Goal: Book appointment/travel/reservation

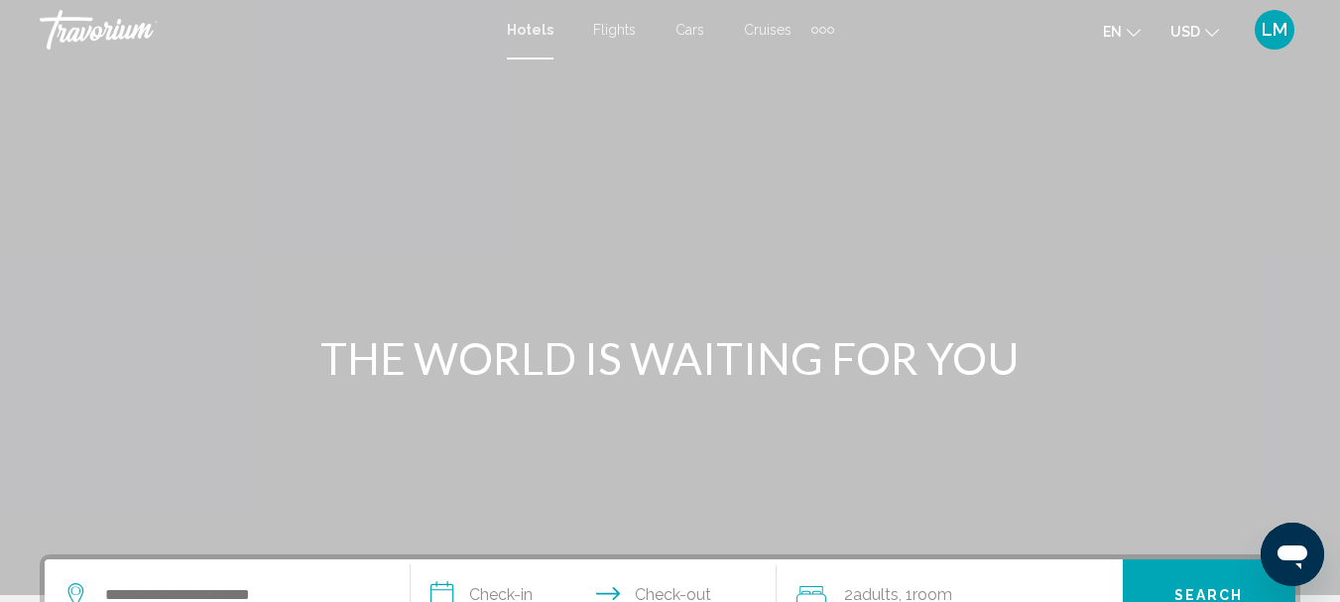
click at [825, 24] on div "Extra navigation items" at bounding box center [823, 30] width 23 height 30
click at [821, 25] on div "Extra navigation items" at bounding box center [823, 30] width 23 height 30
click at [1101, 377] on div "THE WORLD IS WAITING FOR YOU" at bounding box center [670, 358] width 1340 height 52
click at [825, 28] on div "Extra navigation items" at bounding box center [823, 30] width 23 height 30
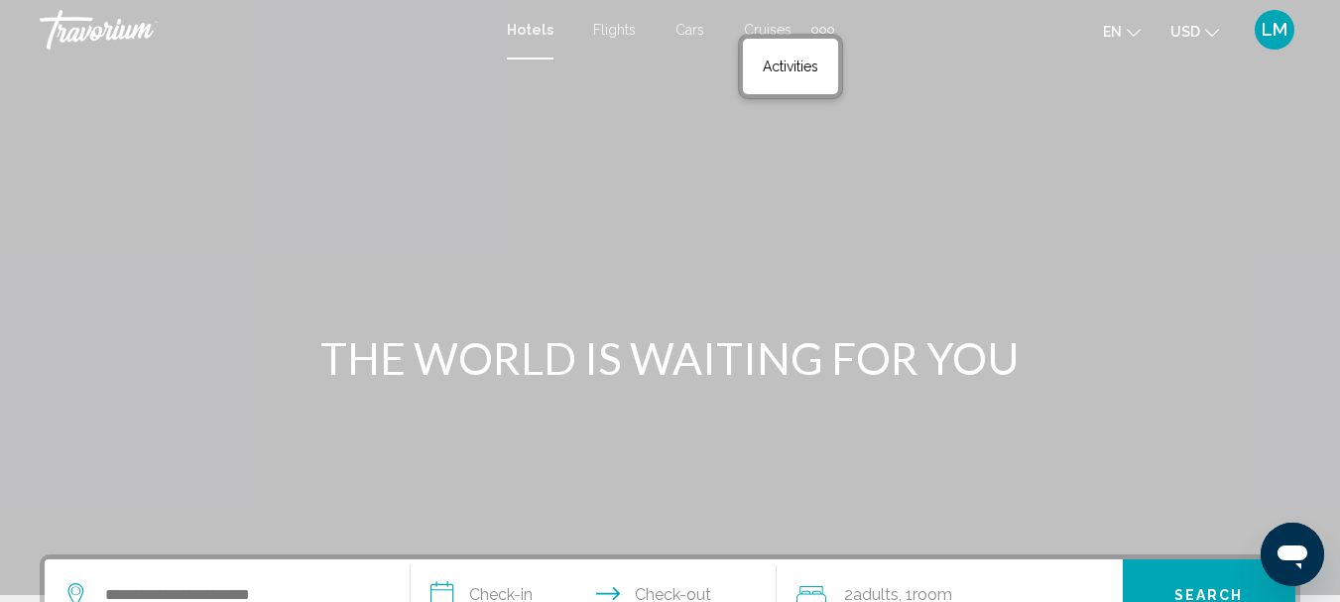
click at [825, 28] on div "Extra navigation items" at bounding box center [823, 30] width 23 height 30
click at [795, 74] on link "Activities" at bounding box center [790, 67] width 75 height 36
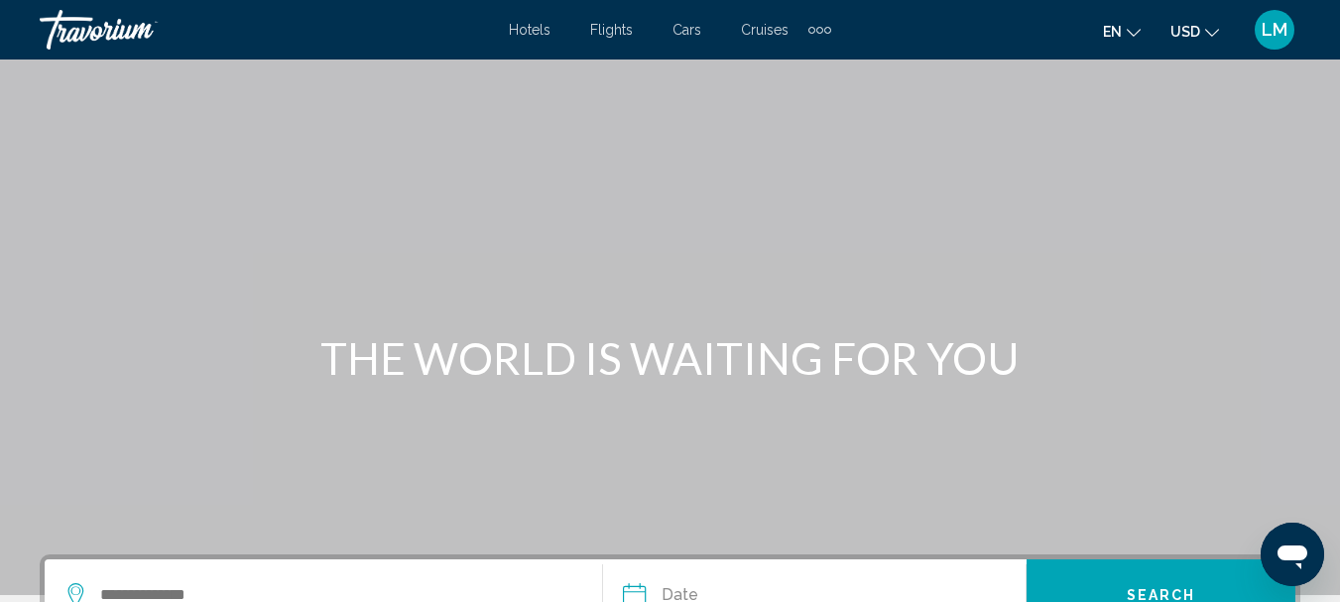
scroll to position [397, 0]
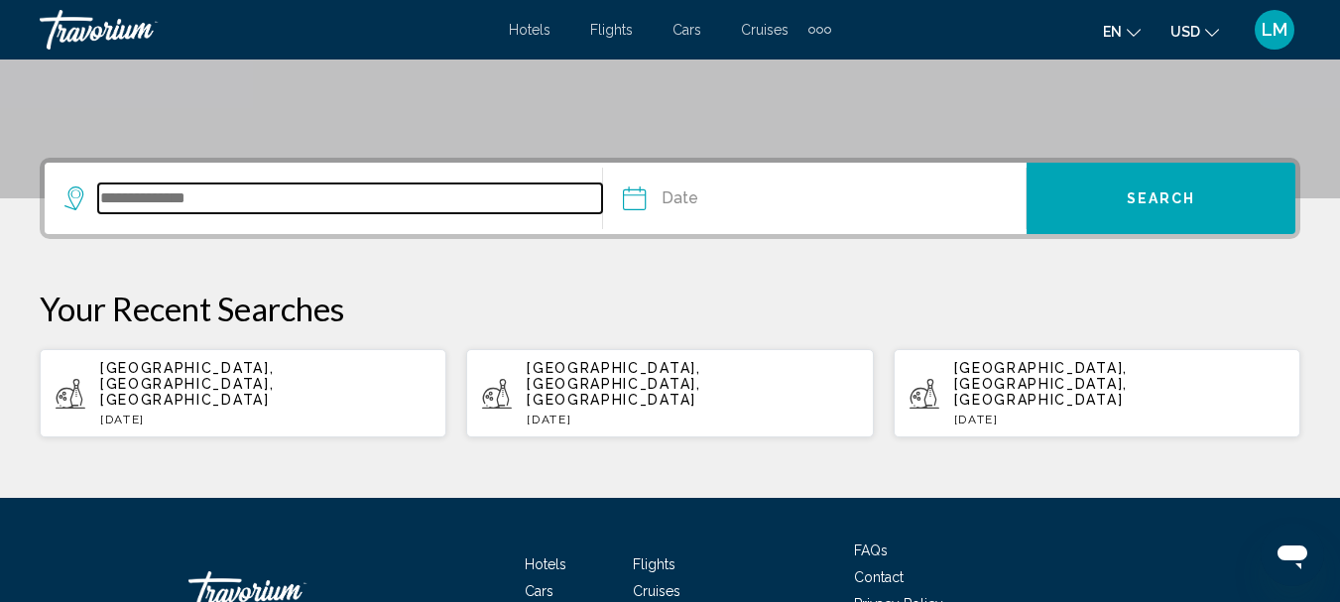
click at [140, 193] on input "Search widget" at bounding box center [350, 199] width 504 height 30
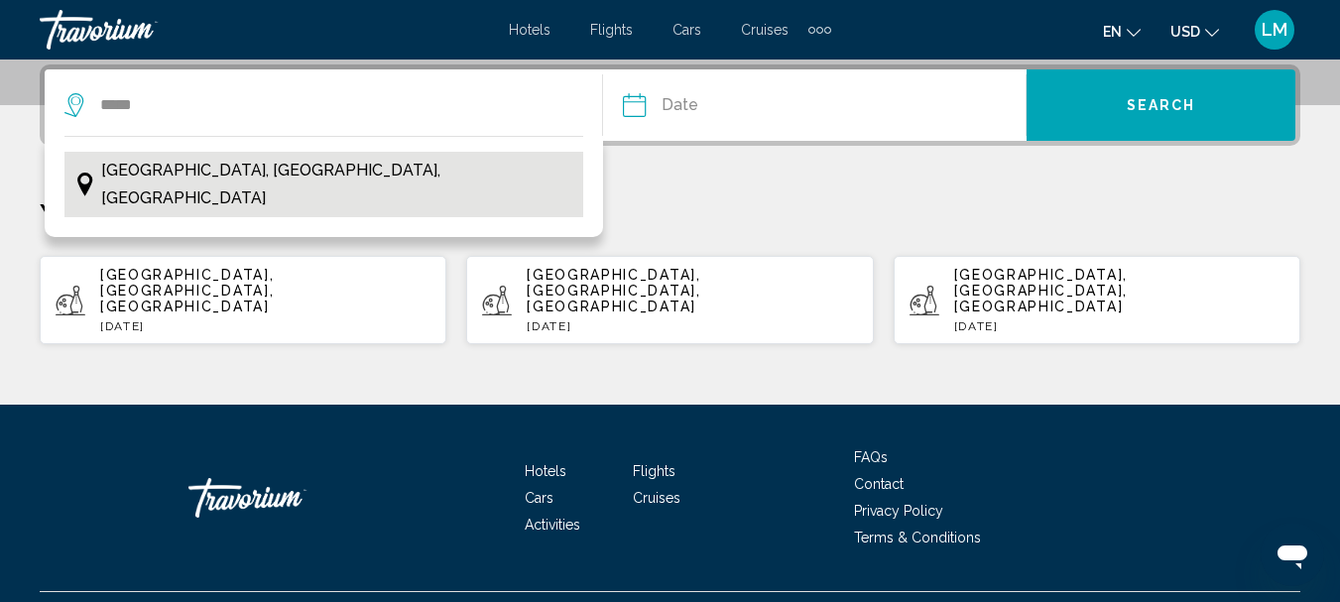
click at [143, 176] on span "[GEOGRAPHIC_DATA], [GEOGRAPHIC_DATA], [GEOGRAPHIC_DATA]" at bounding box center [336, 185] width 471 height 56
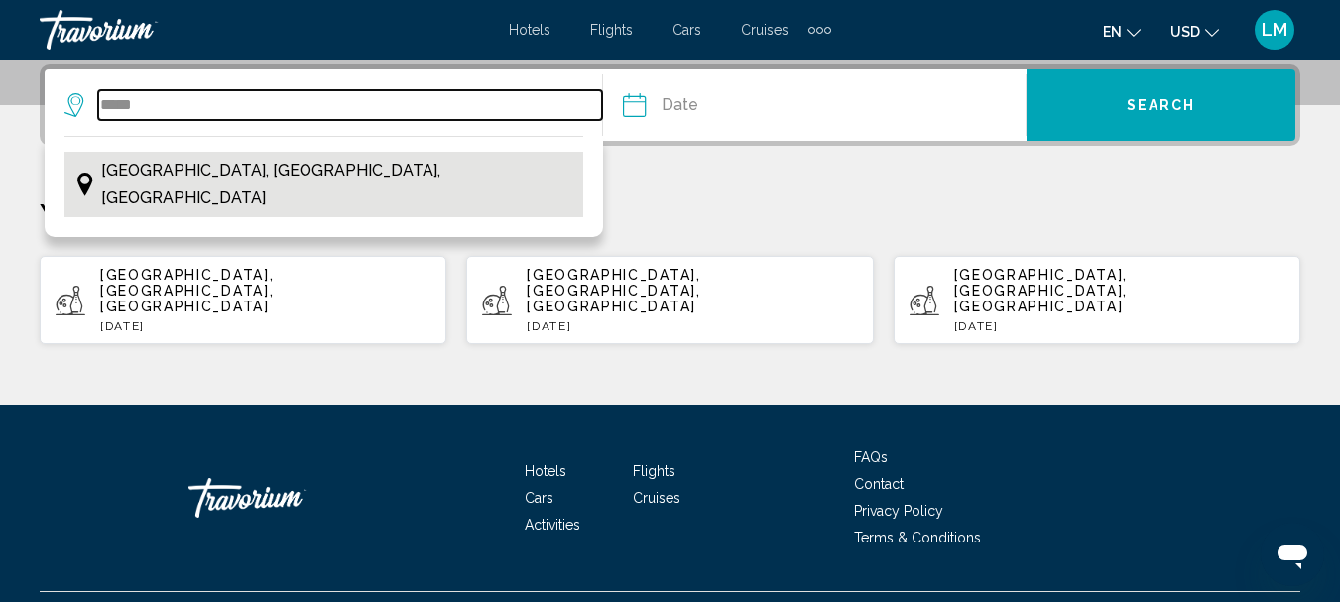
type input "**********"
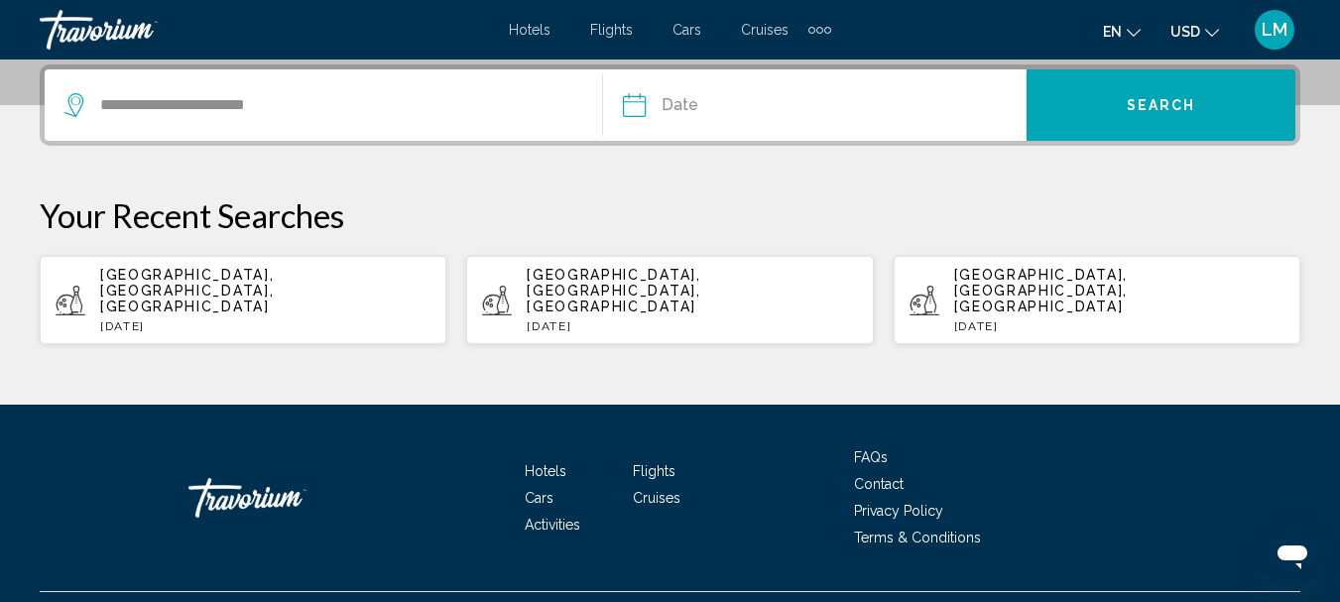
click at [642, 108] on input "Date" at bounding box center [722, 107] width 209 height 77
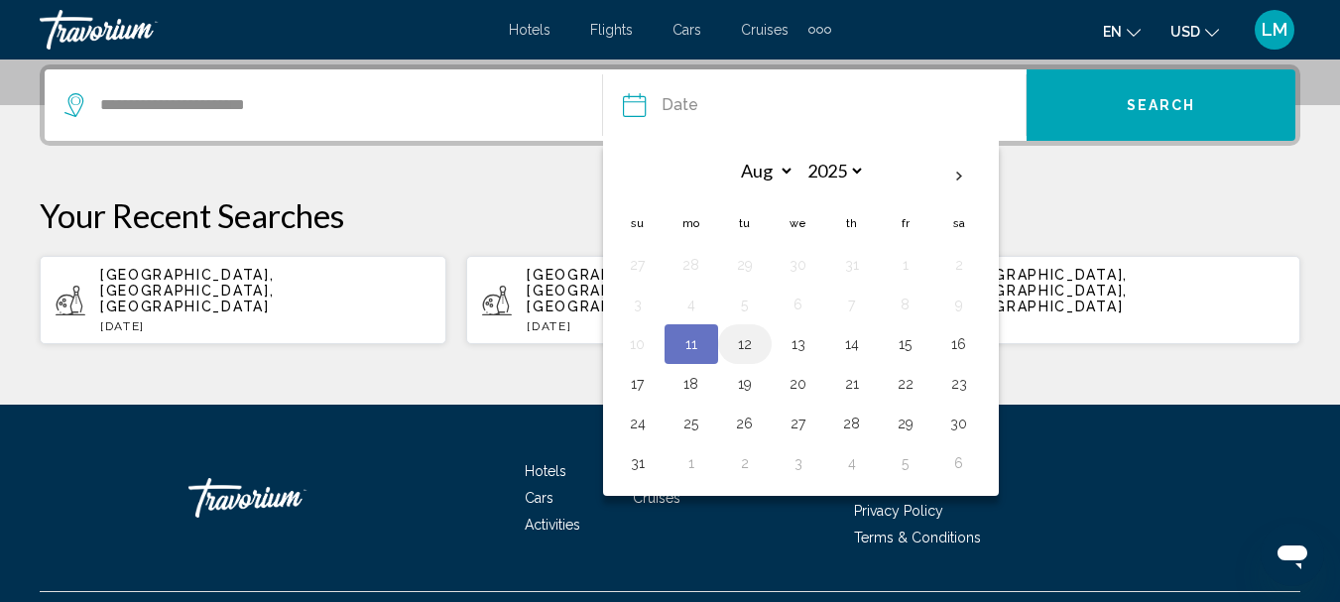
click at [739, 344] on button "12" at bounding box center [745, 344] width 32 height 28
type input "**********"
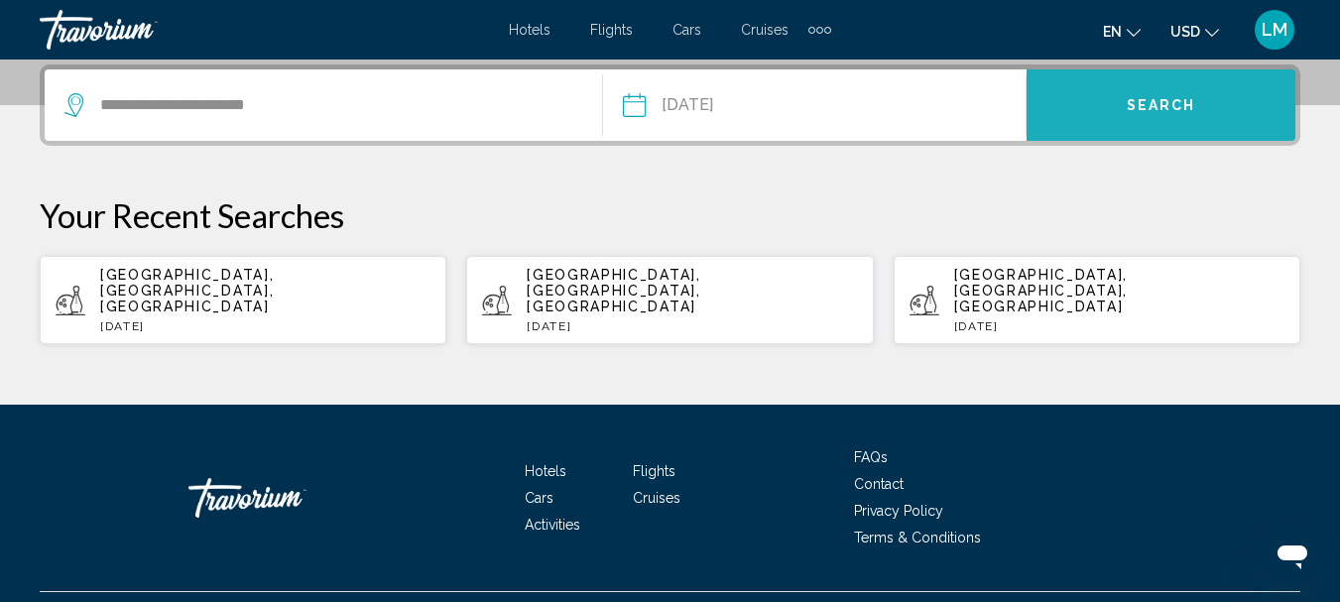
click at [1133, 105] on span "Search" at bounding box center [1161, 106] width 69 height 16
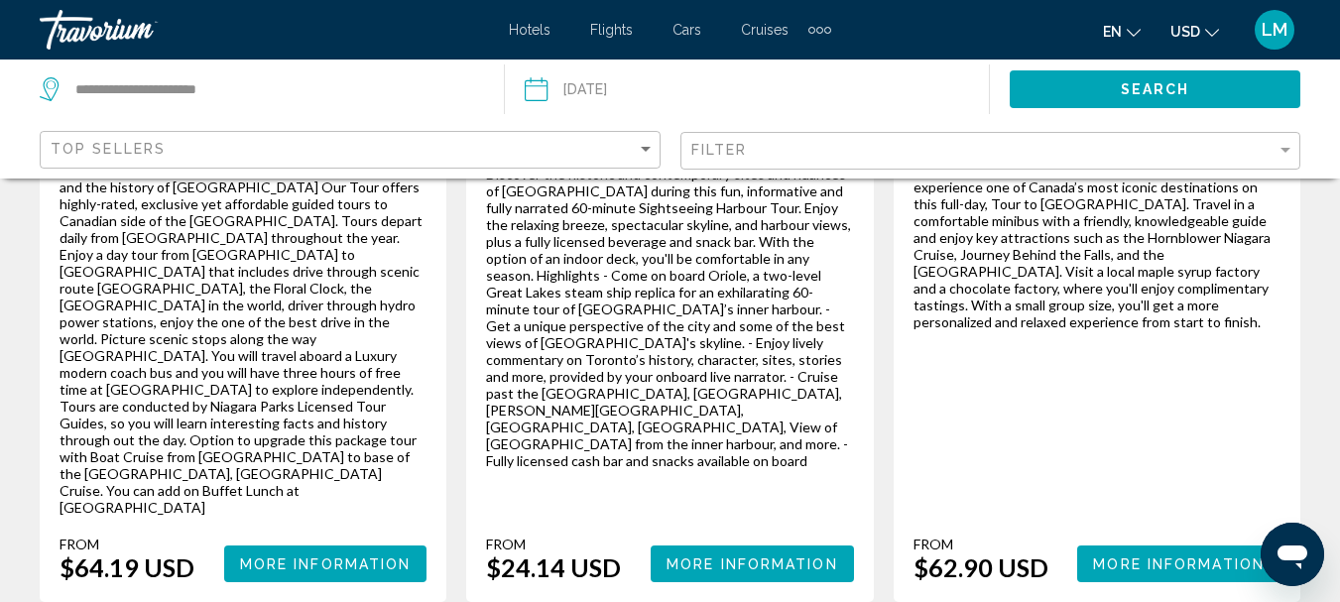
scroll to position [3591, 0]
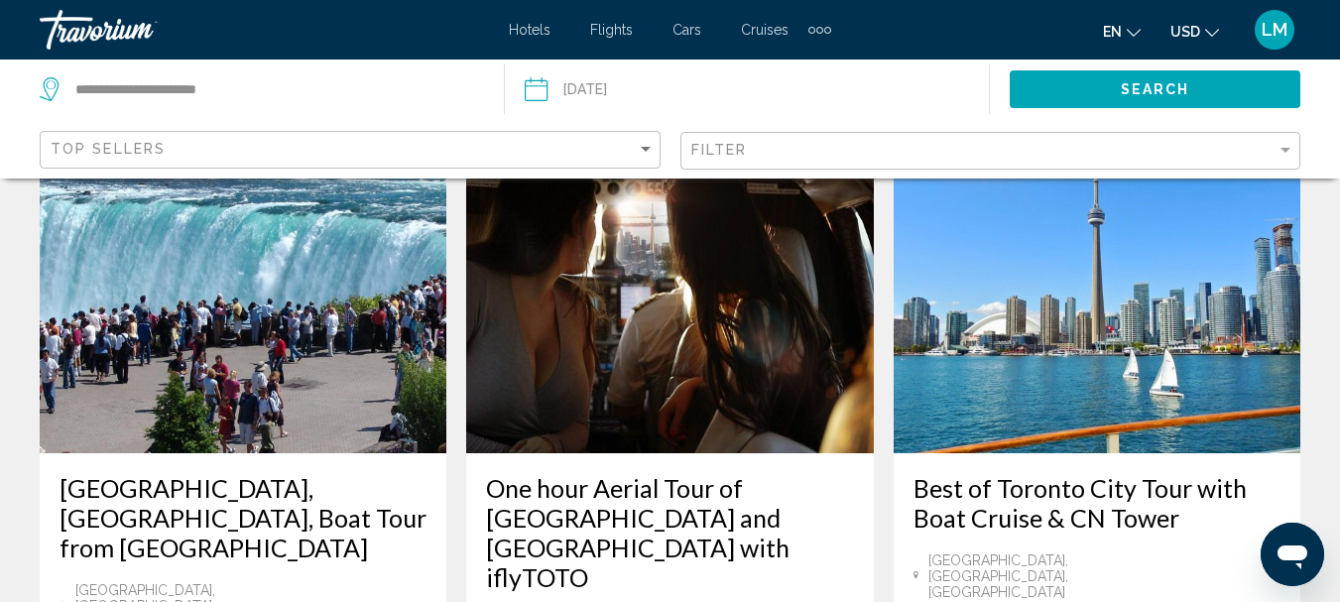
scroll to position [3374, 0]
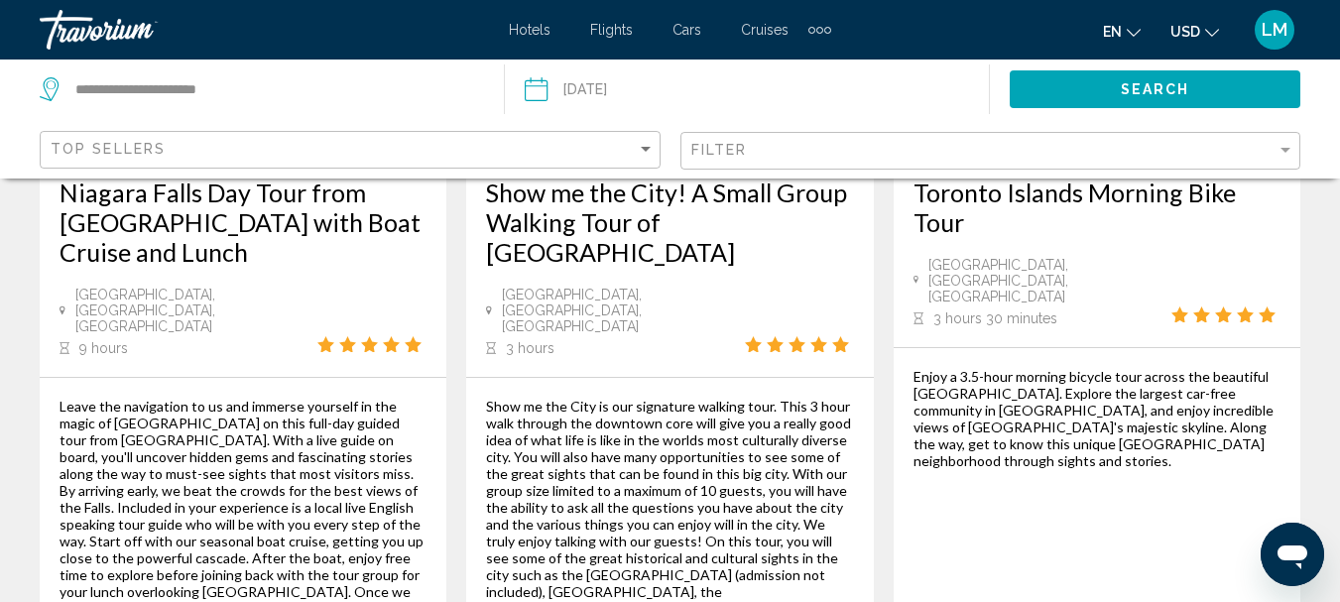
scroll to position [3587, 0]
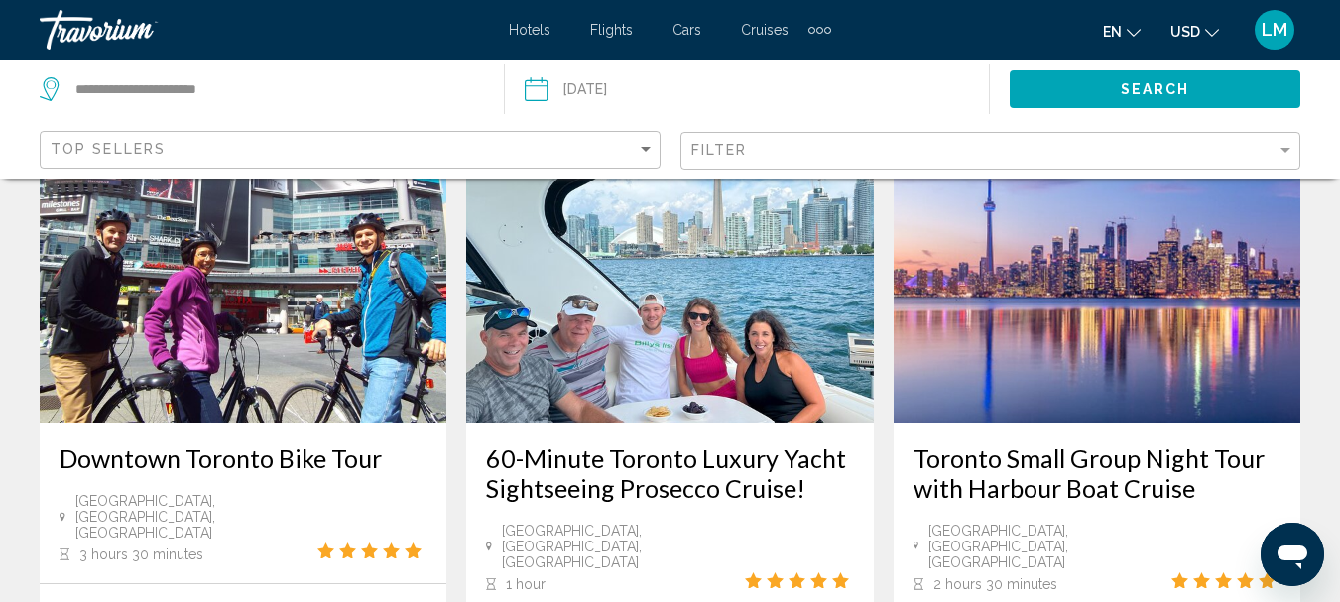
scroll to position [3374, 0]
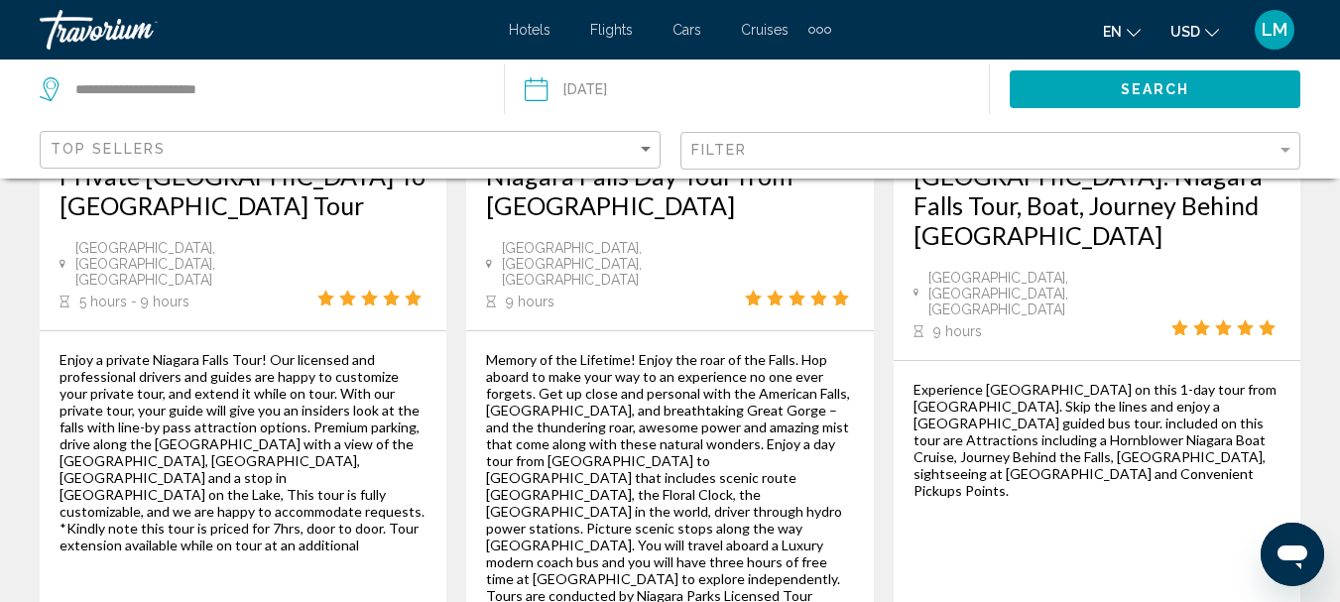
scroll to position [3527, 0]
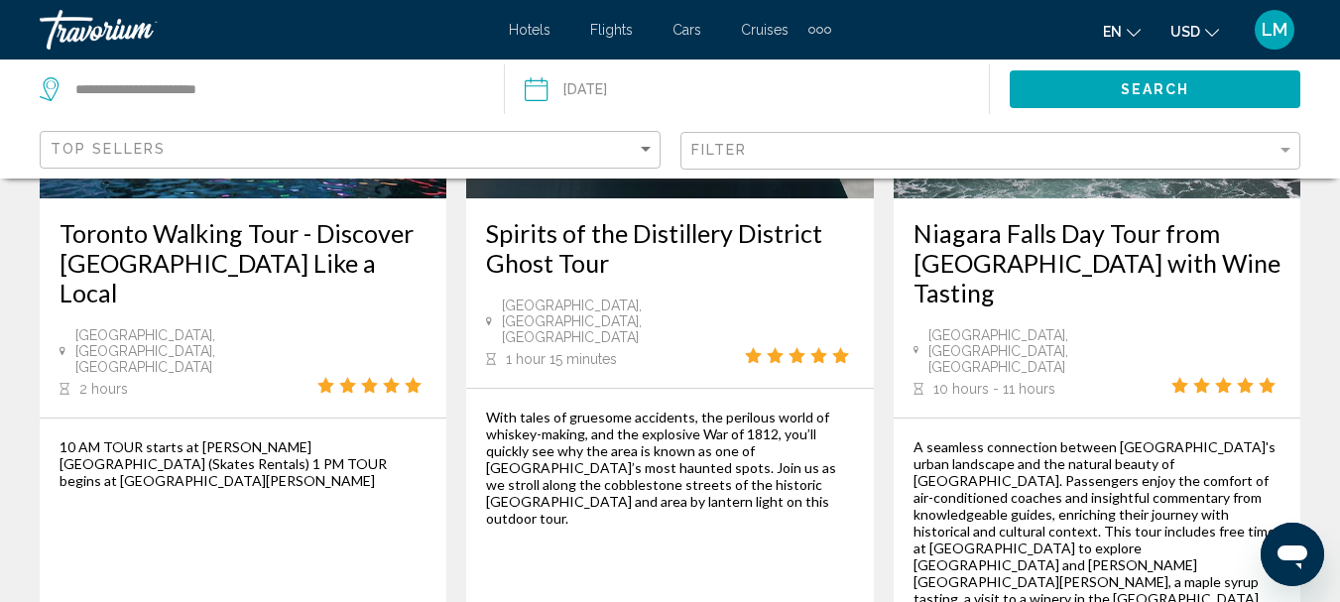
scroll to position [3473, 0]
